Goal: Information Seeking & Learning: Learn about a topic

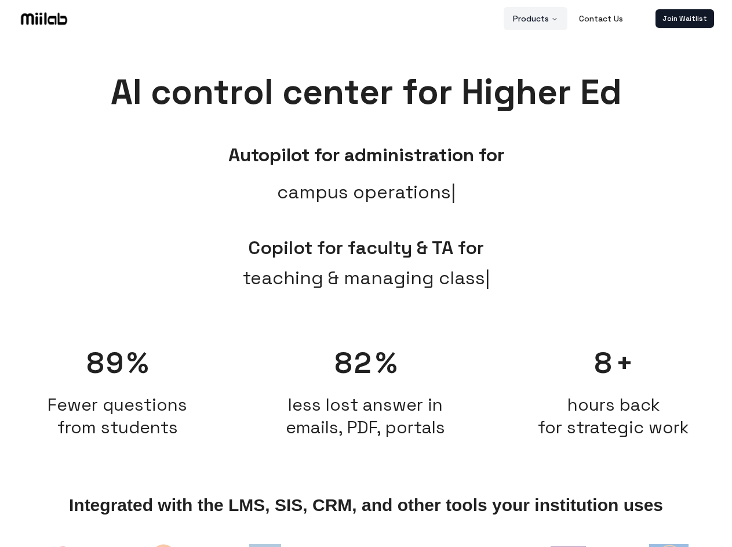
click at [536, 19] on button "Products" at bounding box center [536, 18] width 64 height 23
click at [685, 19] on link "Join Waitlist" at bounding box center [685, 18] width 59 height 19
click at [366, 290] on span "teaching & managing class" at bounding box center [366, 278] width 247 height 28
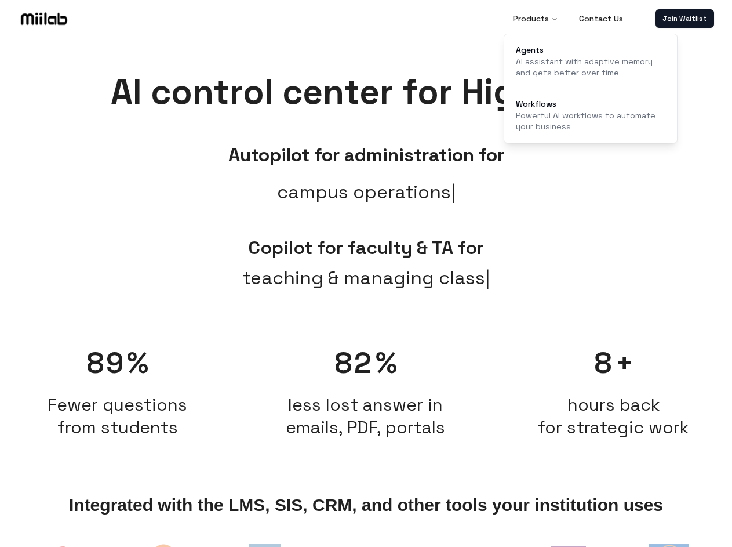
click at [118, 386] on div "89 % Fewer questions from students" at bounding box center [117, 386] width 237 height 106
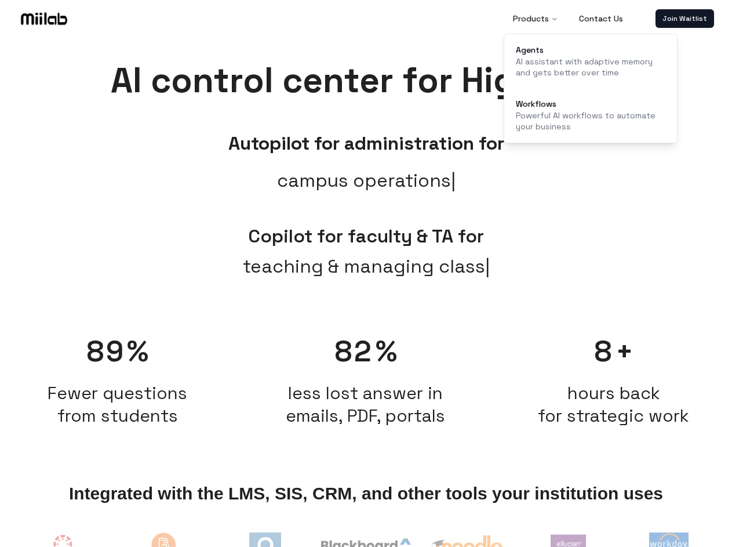
click at [366, 386] on h2 "less lost answer in emails, PDF, portals" at bounding box center [366, 403] width 237 height 45
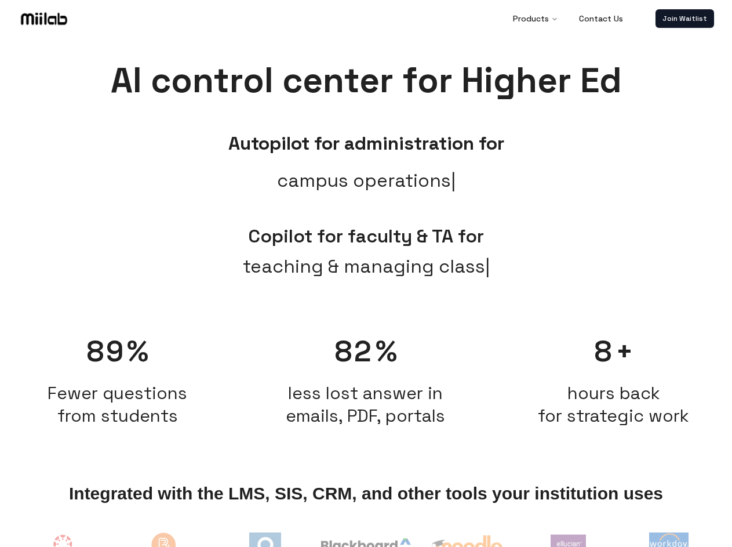
click at [614, 386] on span "hours back for strategic work" at bounding box center [613, 403] width 151 height 45
click at [63, 544] on img at bounding box center [63, 550] width 48 height 48
click at [164, 544] on img at bounding box center [164, 551] width 54 height 50
click at [265, 544] on img at bounding box center [265, 548] width 32 height 32
click at [366, 544] on img at bounding box center [365, 548] width 89 height 21
